Goal: Information Seeking & Learning: Learn about a topic

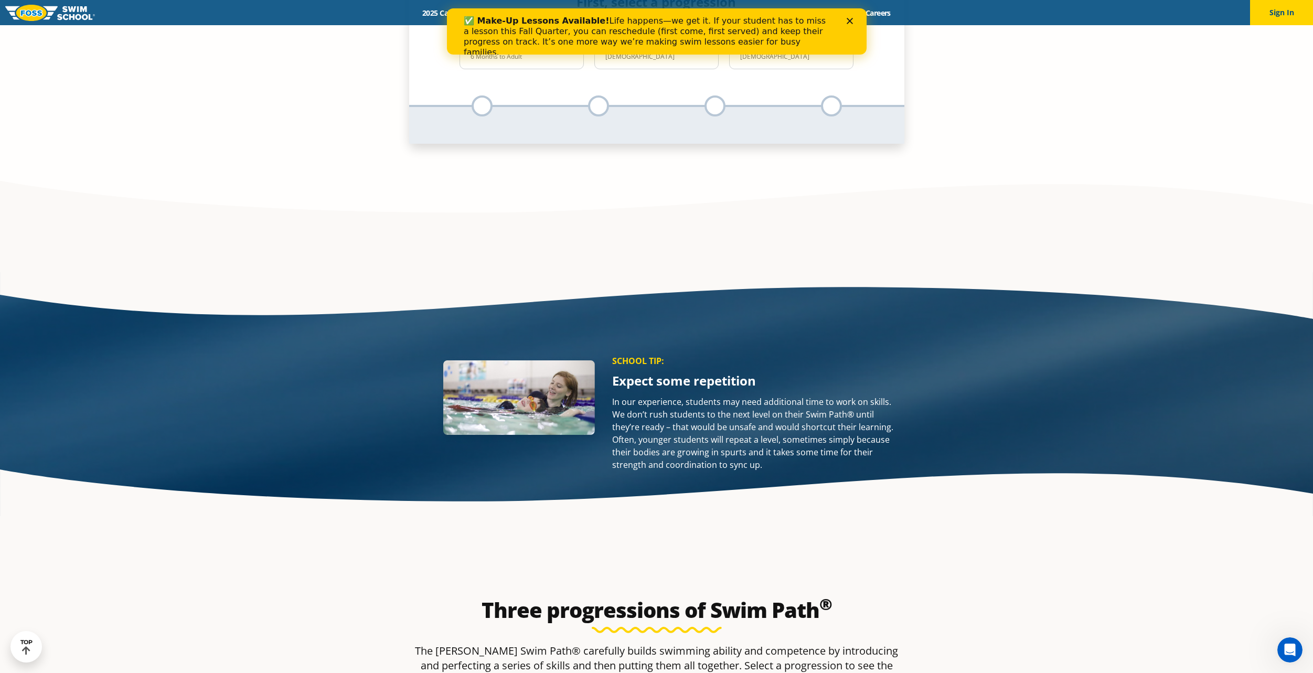
click at [588, 16] on div "✅ Make-Up Lessons Available! Life happens—we get it. If your student has to mis…" at bounding box center [647, 37] width 369 height 42
click at [847, 19] on polygon "Close" at bounding box center [849, 21] width 6 height 6
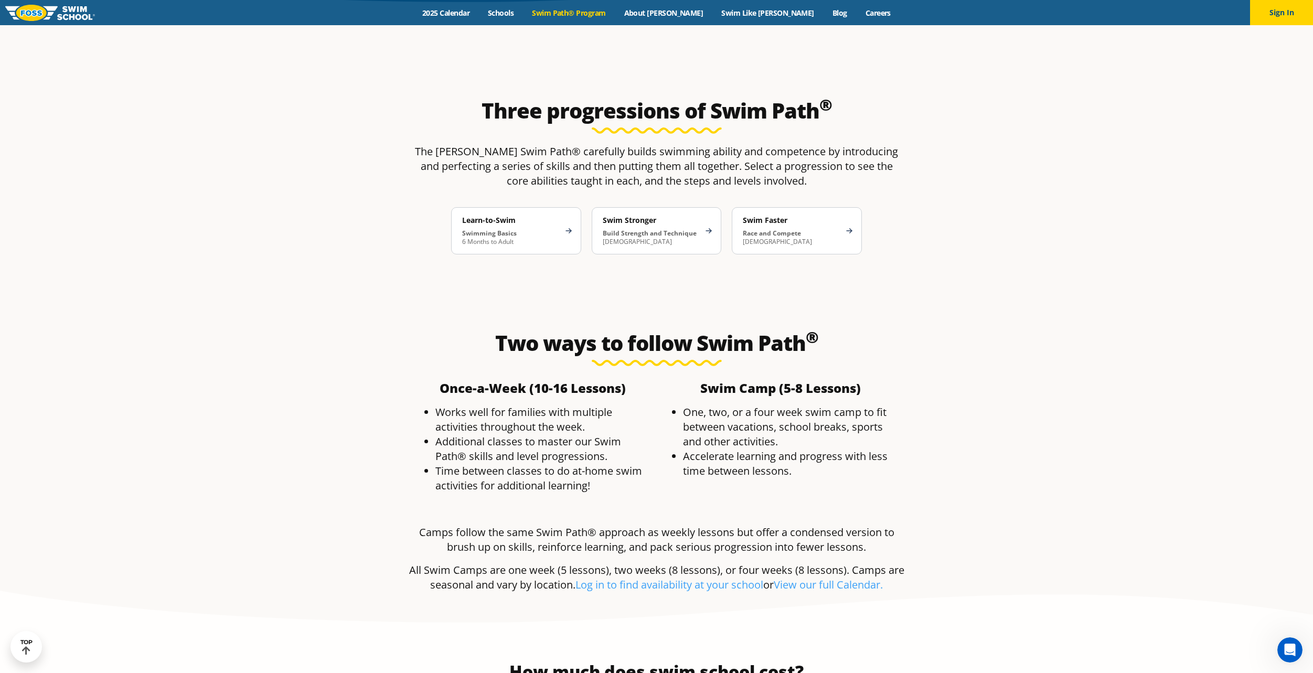
scroll to position [1724, 0]
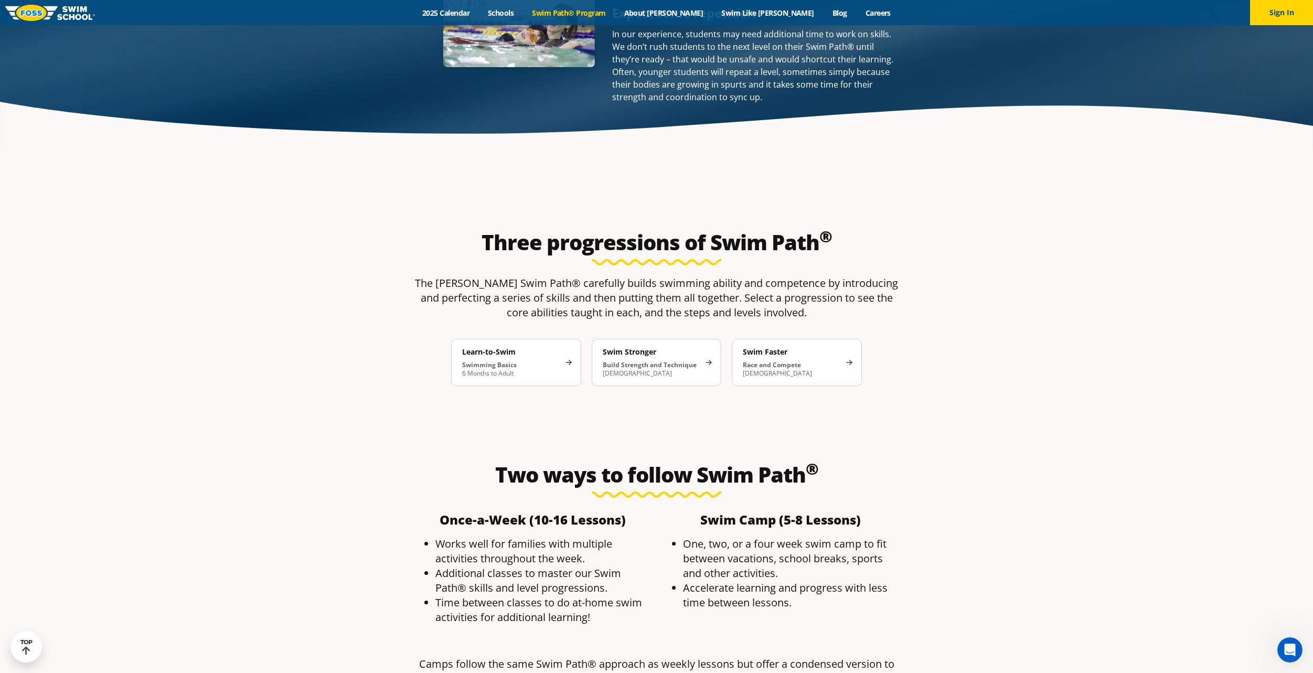
click at [609, 17] on link "Swim Path® Program" at bounding box center [569, 13] width 92 height 10
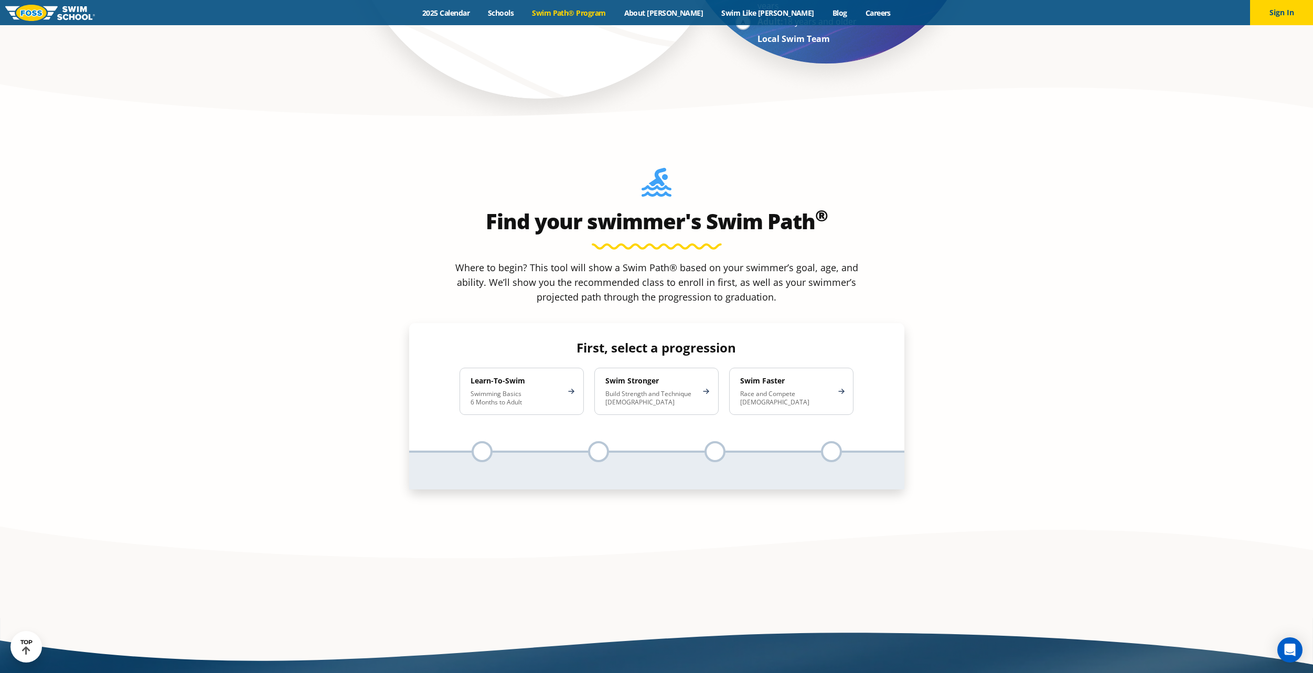
scroll to position [1039, 0]
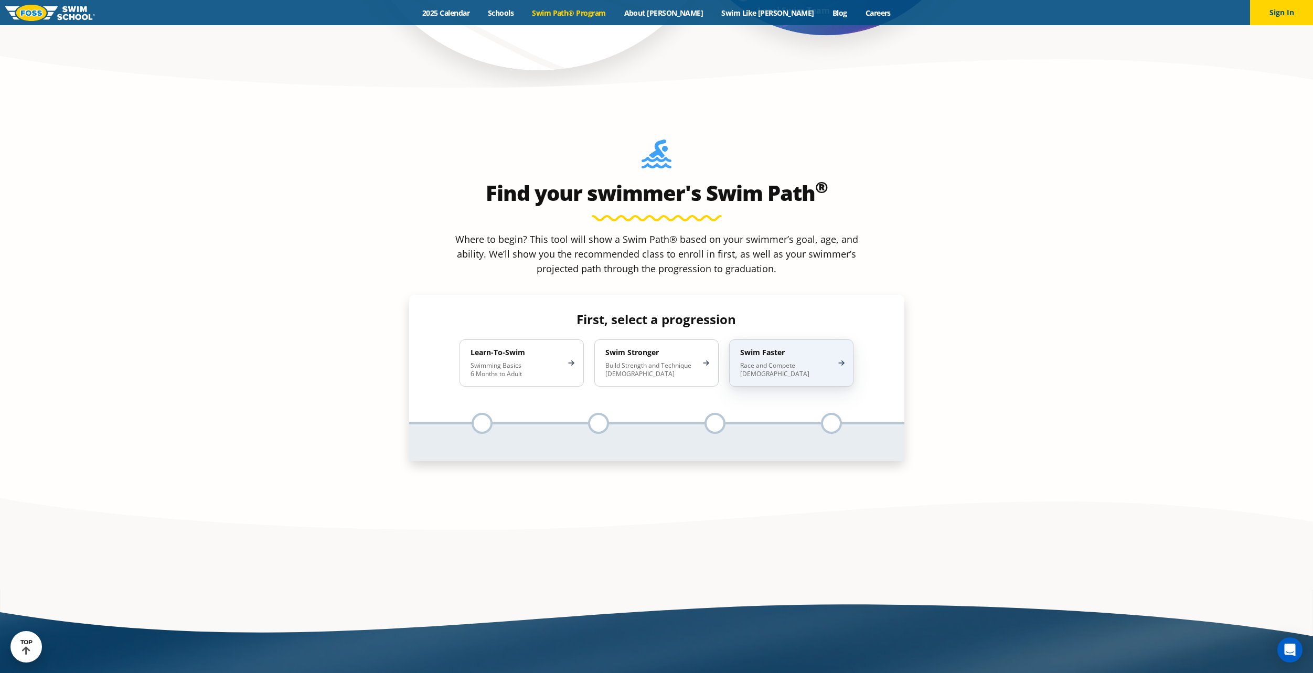
click at [810, 361] on p "Race and Compete 8-17 Years Old" at bounding box center [786, 369] width 92 height 17
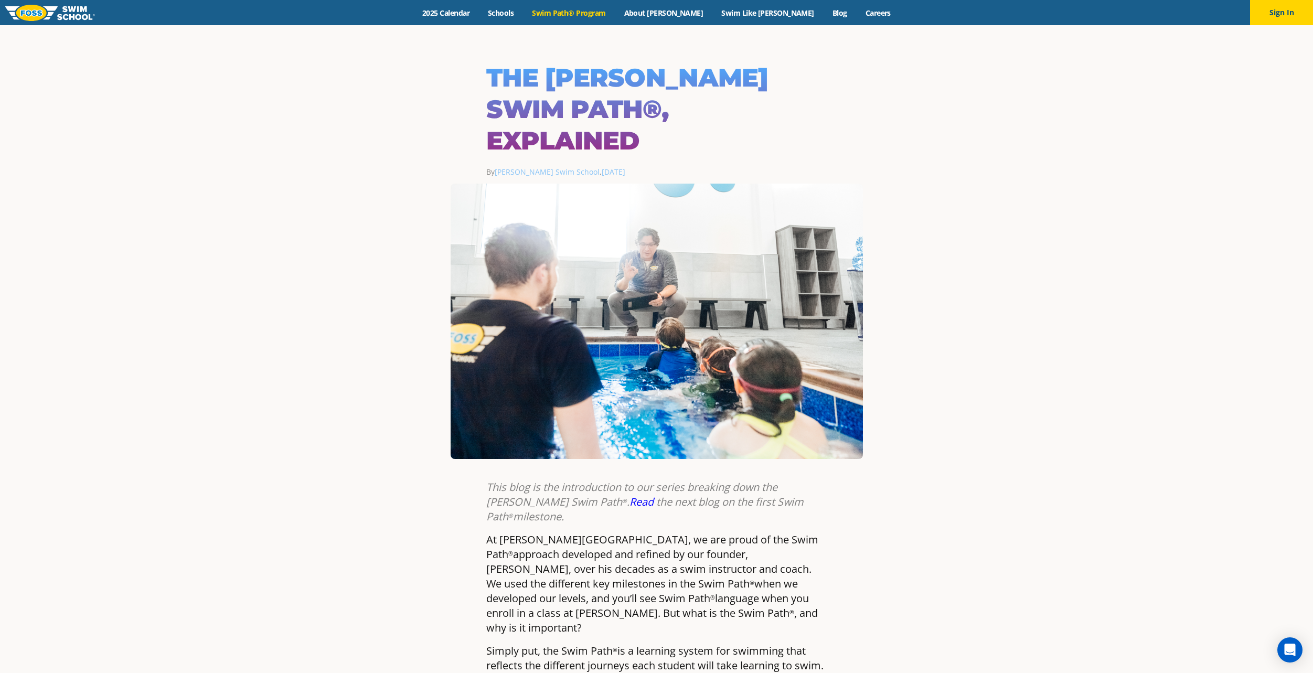
click at [607, 17] on link "Swim Path® Program" at bounding box center [569, 13] width 92 height 10
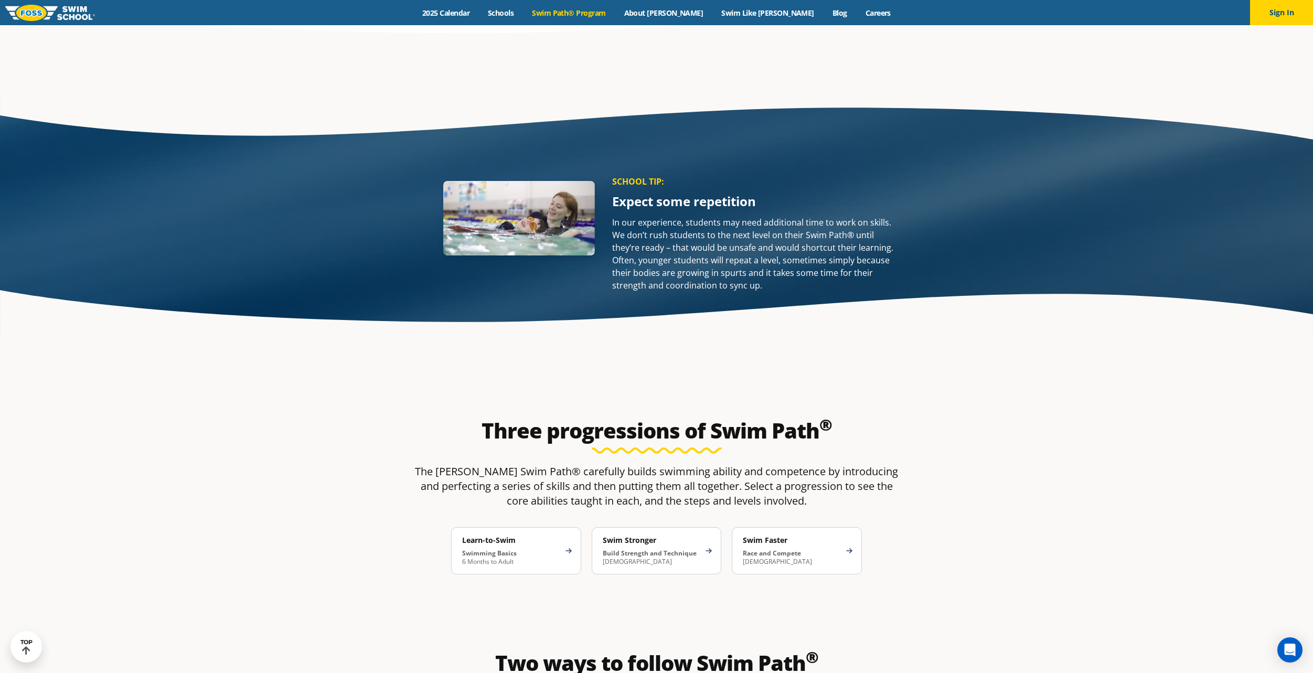
scroll to position [1560, 0]
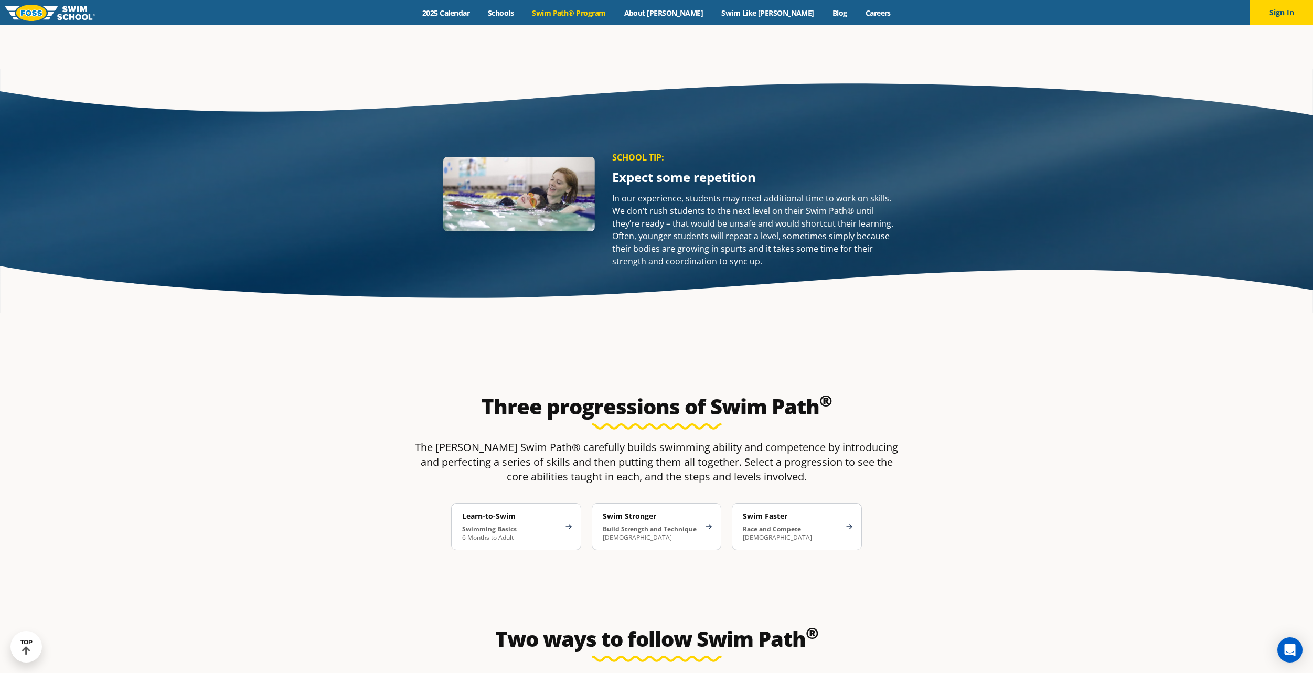
click at [1187, 496] on section "Three progressions of Swim Path ® The [PERSON_NAME] Swim Path® carefully builds…" at bounding box center [656, 479] width 1313 height 245
